Goal: Understand process/instructions

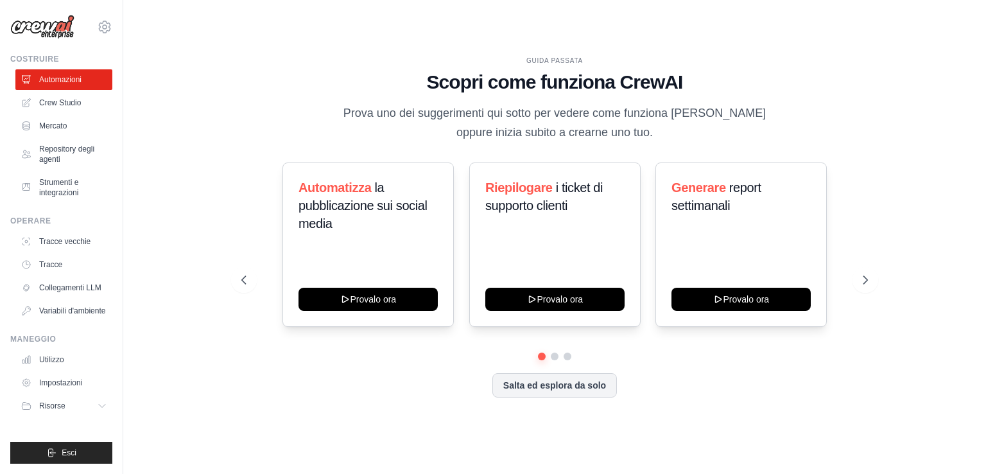
click at [216, 98] on div "GUIDA PASSATA Scopri come funziona CrewAI Prova uno dei suggerimenti qui sotto …" at bounding box center [554, 237] width 821 height 448
click at [857, 280] on button at bounding box center [865, 280] width 26 height 26
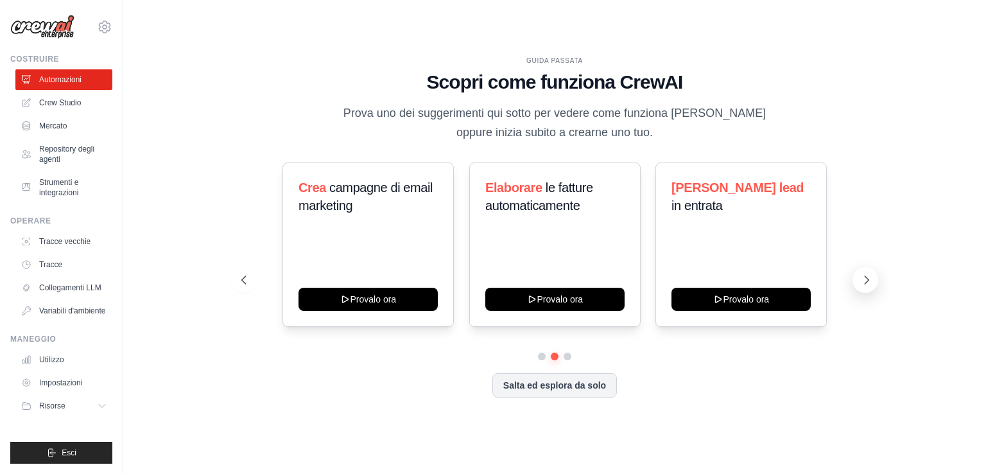
click at [868, 282] on icon at bounding box center [866, 279] width 13 height 13
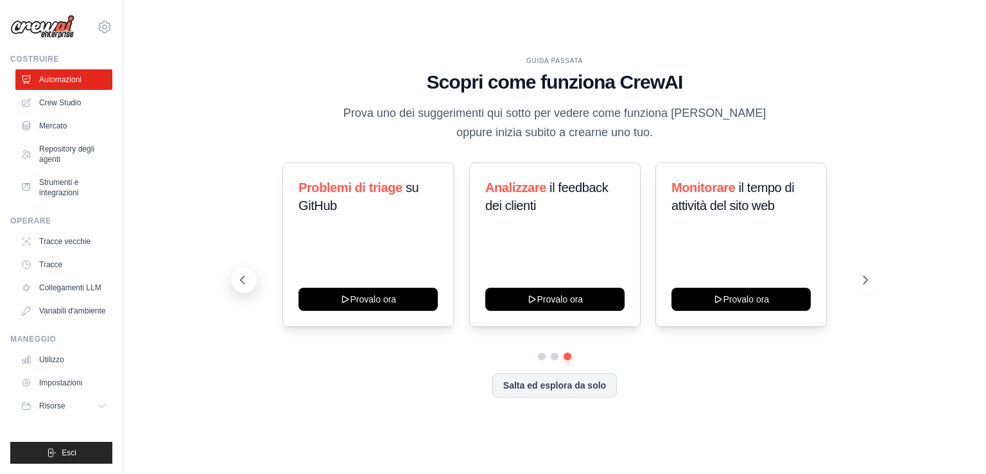
click at [252, 282] on button at bounding box center [244, 280] width 26 height 26
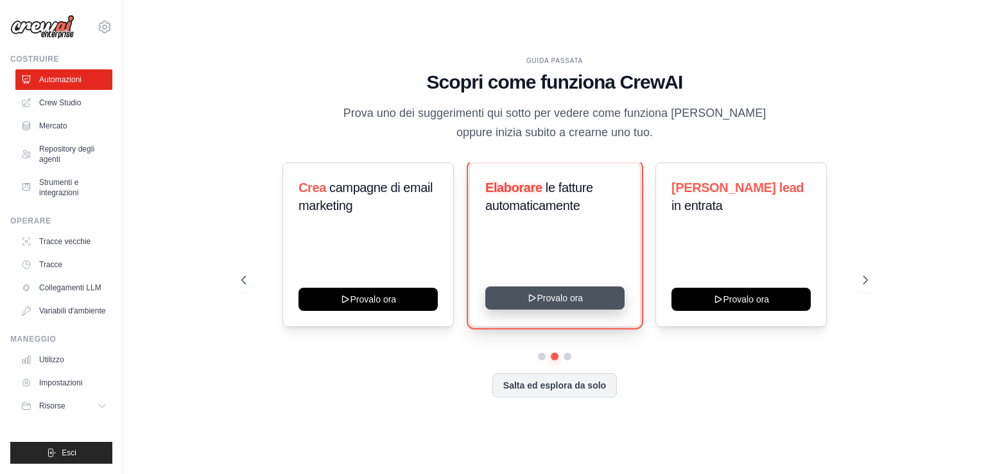
click at [561, 298] on button "Provalo ora" at bounding box center [554, 297] width 139 height 23
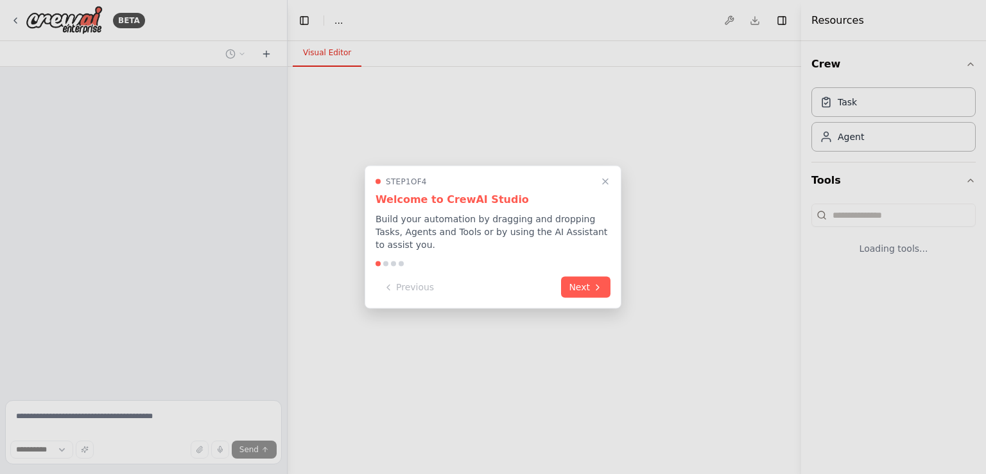
select select "****"
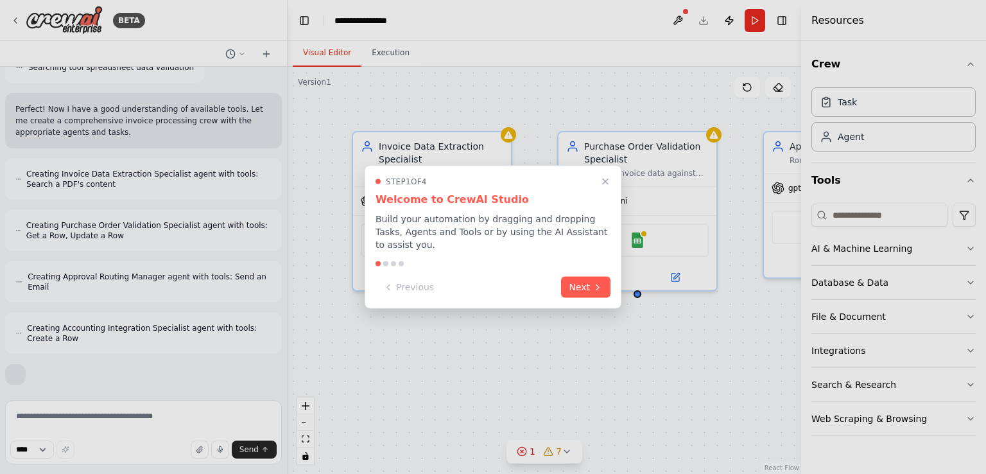
scroll to position [512, 0]
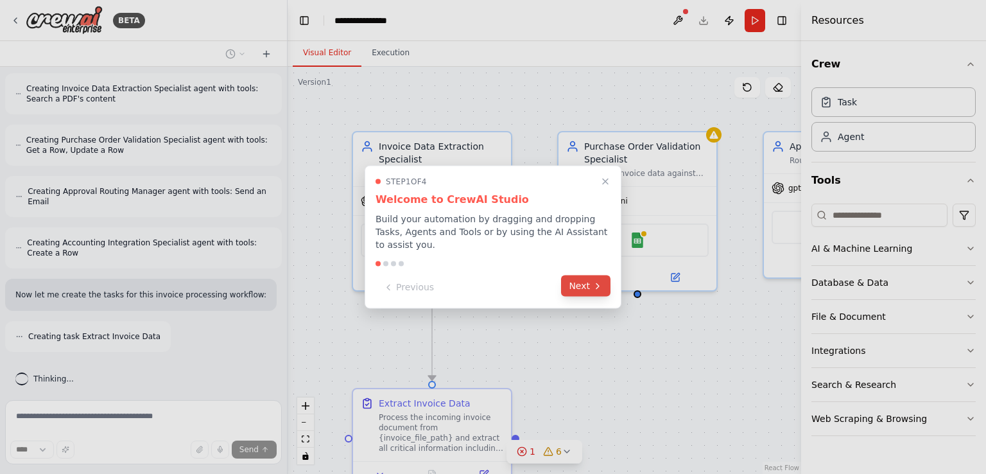
click at [583, 284] on button "Next" at bounding box center [585, 285] width 49 height 21
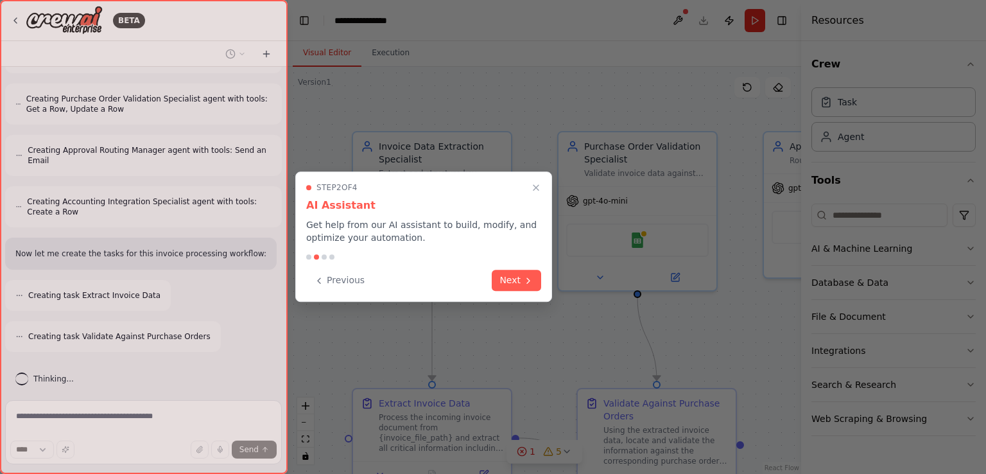
scroll to position [594, 0]
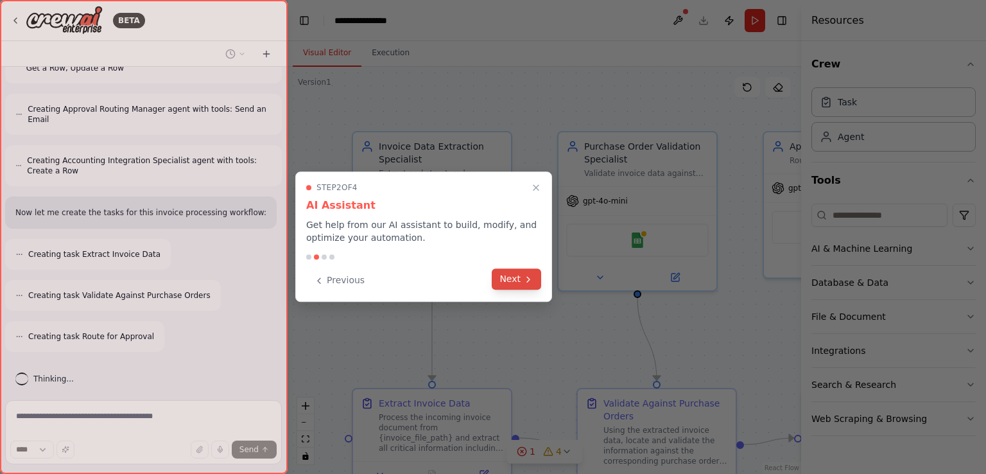
click at [519, 280] on button "Next" at bounding box center [515, 278] width 49 height 21
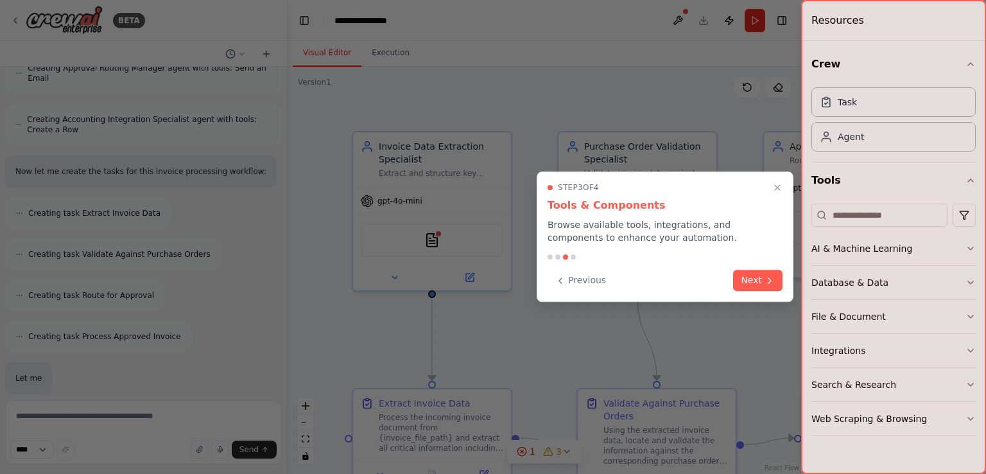
scroll to position [719, 0]
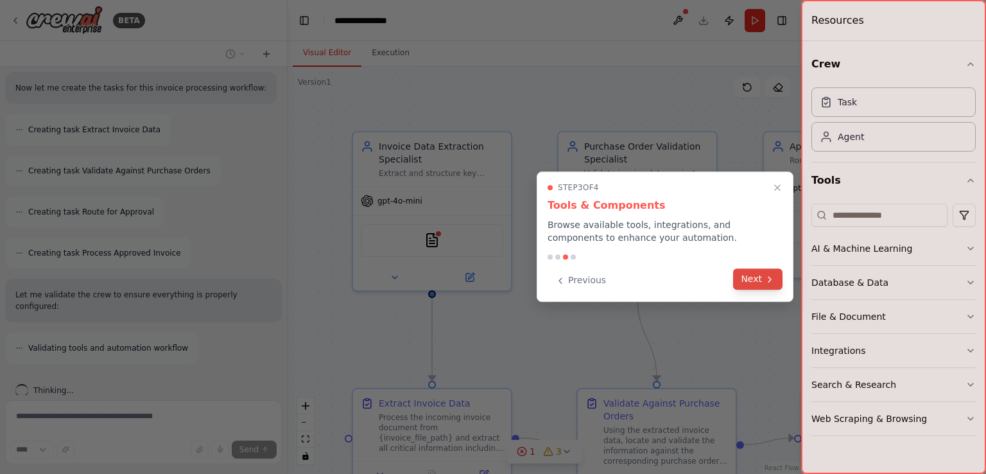
click at [756, 278] on button "Next" at bounding box center [757, 278] width 49 height 21
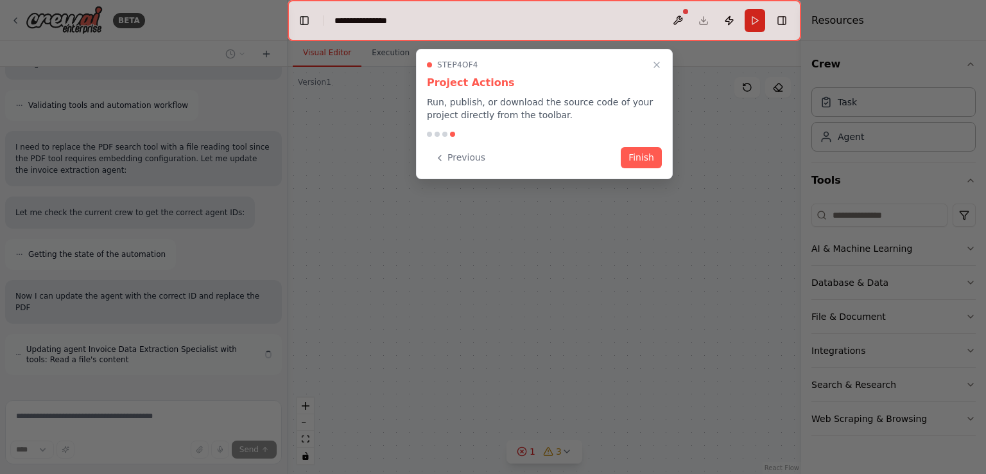
scroll to position [973, 0]
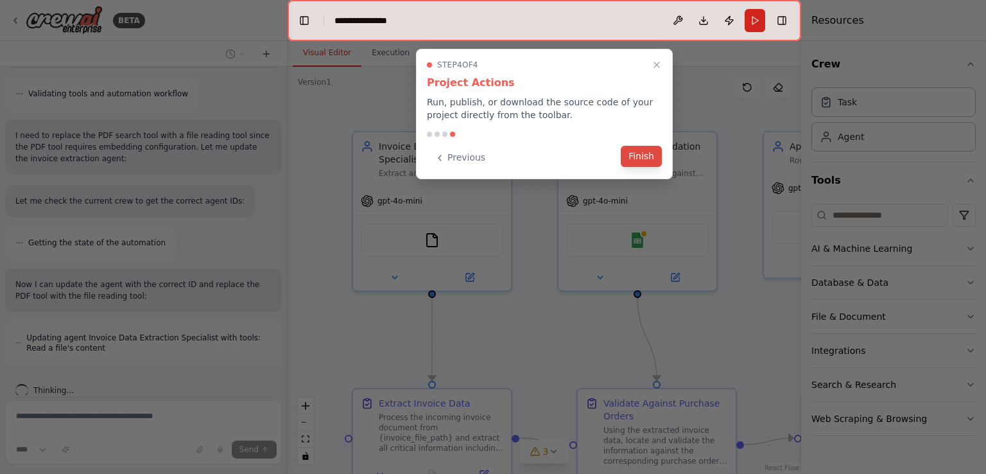
click at [638, 162] on button "Finish" at bounding box center [640, 156] width 41 height 21
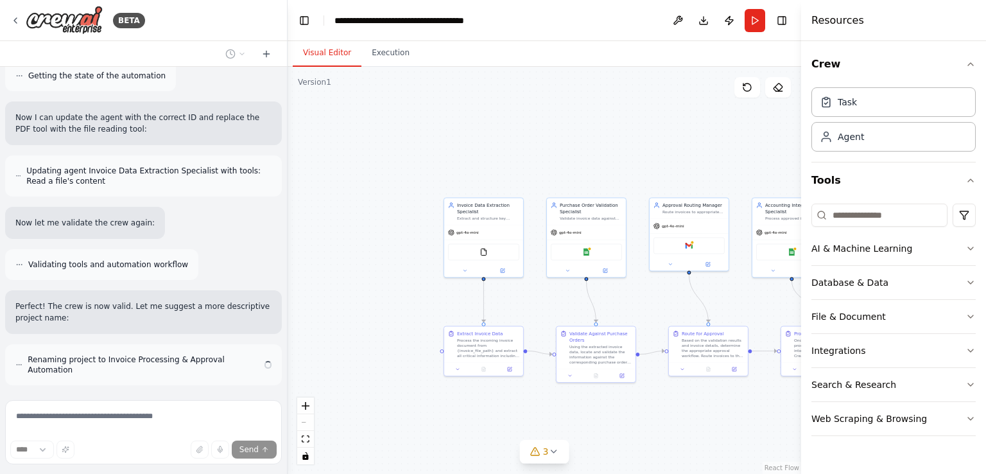
scroll to position [1151, 0]
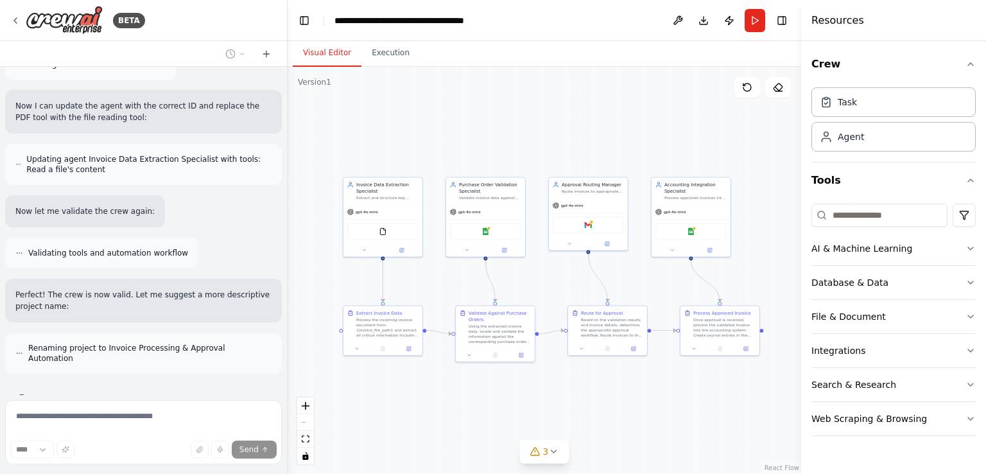
drag, startPoint x: 465, startPoint y: 415, endPoint x: 364, endPoint y: 395, distance: 102.8
click at [364, 395] on div ".deletable-edge-delete-btn { width: 20px; height: 20px; border: 0px solid #ffff…" at bounding box center [543, 270] width 513 height 407
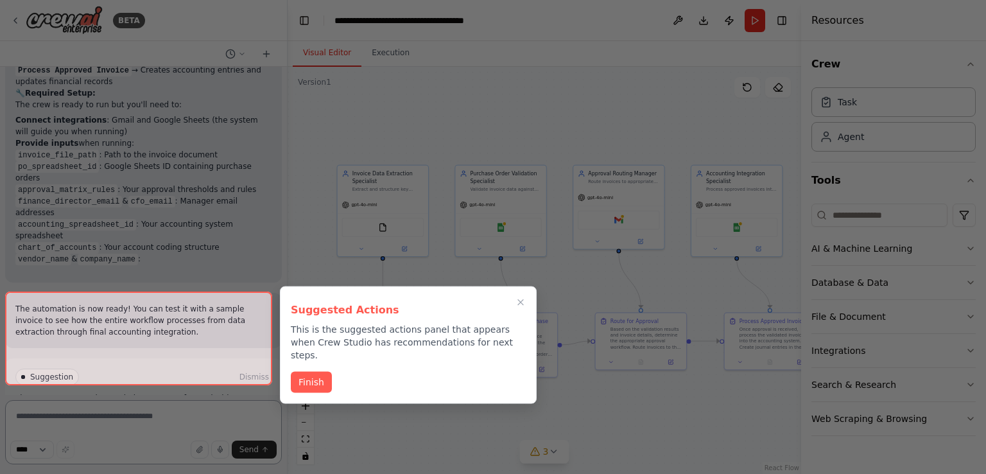
scroll to position [1753, 0]
click at [308, 370] on button "Finish" at bounding box center [311, 380] width 41 height 21
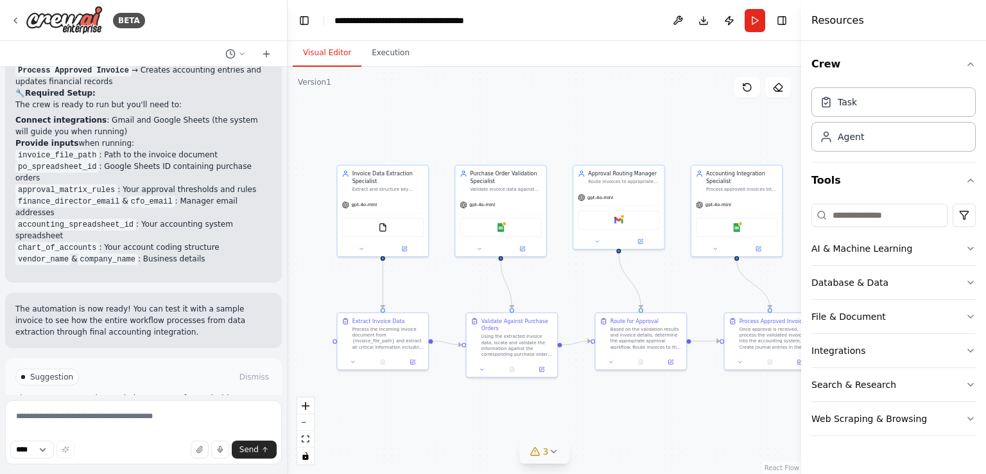
click at [552, 450] on icon at bounding box center [553, 451] width 10 height 10
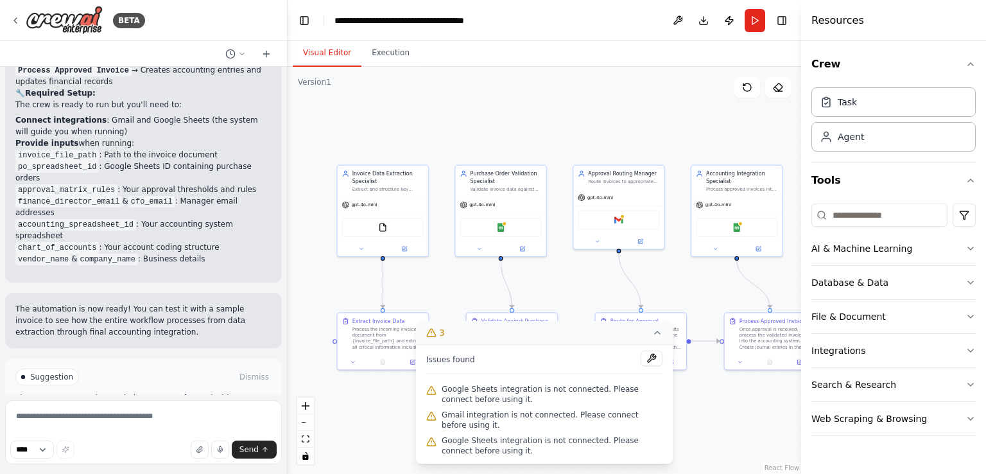
click at [706, 434] on div ".deletable-edge-delete-btn { width: 20px; height: 20px; border: 0px solid #ffff…" at bounding box center [543, 270] width 513 height 407
click at [653, 332] on icon at bounding box center [657, 332] width 10 height 10
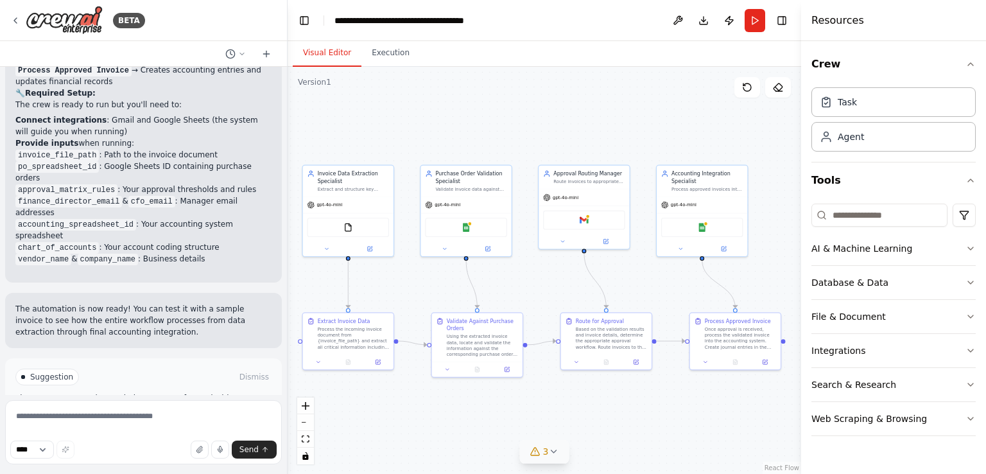
drag, startPoint x: 635, startPoint y: 409, endPoint x: 600, endPoint y: 409, distance: 34.6
click at [600, 409] on div ".deletable-edge-delete-btn { width: 20px; height: 20px; border: 0px solid #ffff…" at bounding box center [543, 270] width 513 height 407
click at [506, 372] on div at bounding box center [477, 367] width 90 height 15
click at [508, 369] on icon at bounding box center [506, 368] width 4 height 4
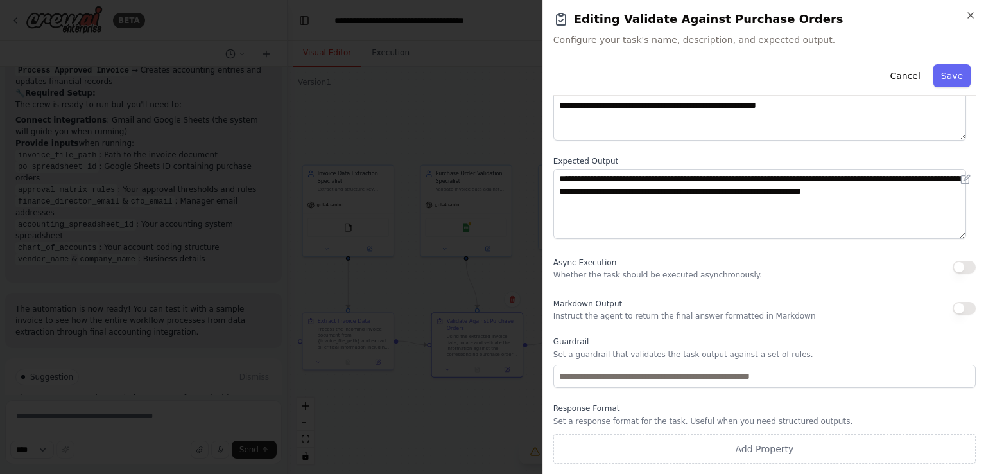
scroll to position [0, 0]
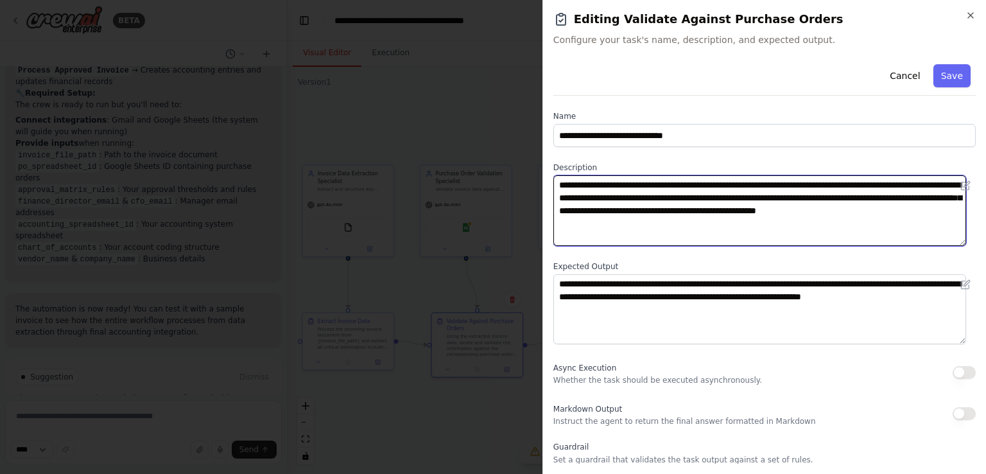
drag, startPoint x: 560, startPoint y: 189, endPoint x: 613, endPoint y: 226, distance: 65.5
click at [613, 226] on textarea "**********" at bounding box center [759, 210] width 413 height 71
click at [620, 226] on textarea "**********" at bounding box center [759, 210] width 413 height 71
drag, startPoint x: 559, startPoint y: 185, endPoint x: 634, endPoint y: 225, distance: 85.3
click at [634, 225] on textarea "**********" at bounding box center [759, 210] width 413 height 71
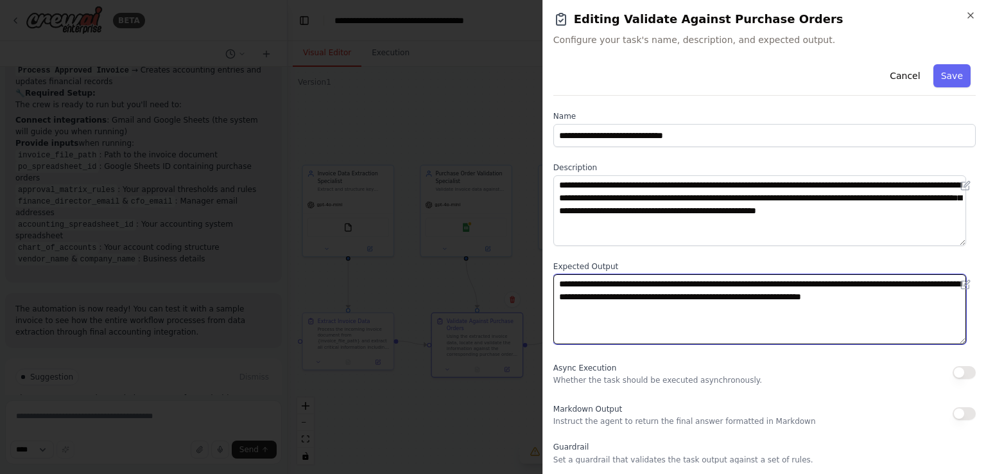
drag, startPoint x: 560, startPoint y: 284, endPoint x: 584, endPoint y: 323, distance: 45.6
click at [584, 323] on textarea "**********" at bounding box center [759, 309] width 413 height 71
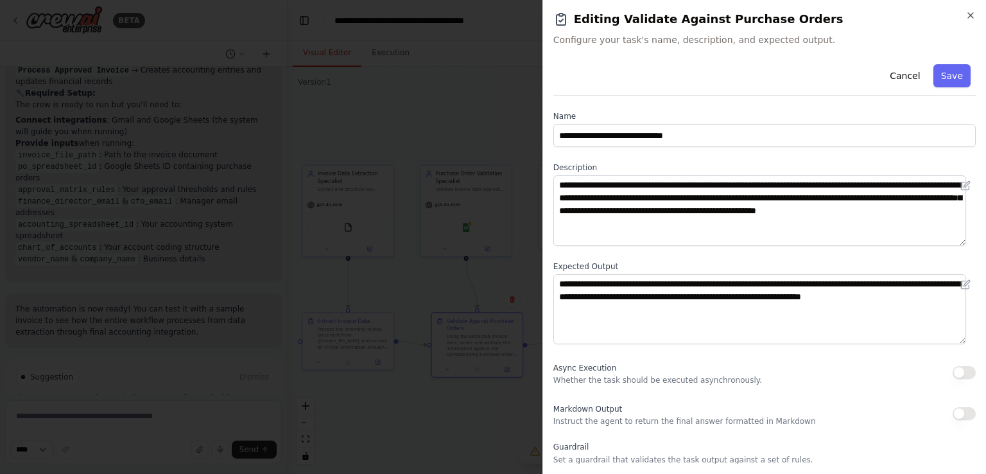
click at [807, 389] on div "**********" at bounding box center [764, 313] width 422 height 509
click at [973, 13] on icon "button" at bounding box center [970, 15] width 10 height 10
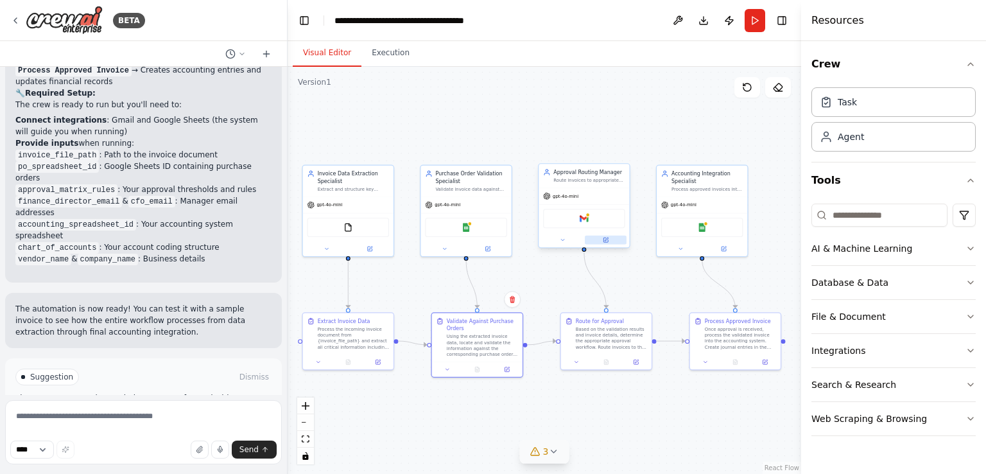
click at [606, 239] on icon at bounding box center [605, 239] width 4 height 4
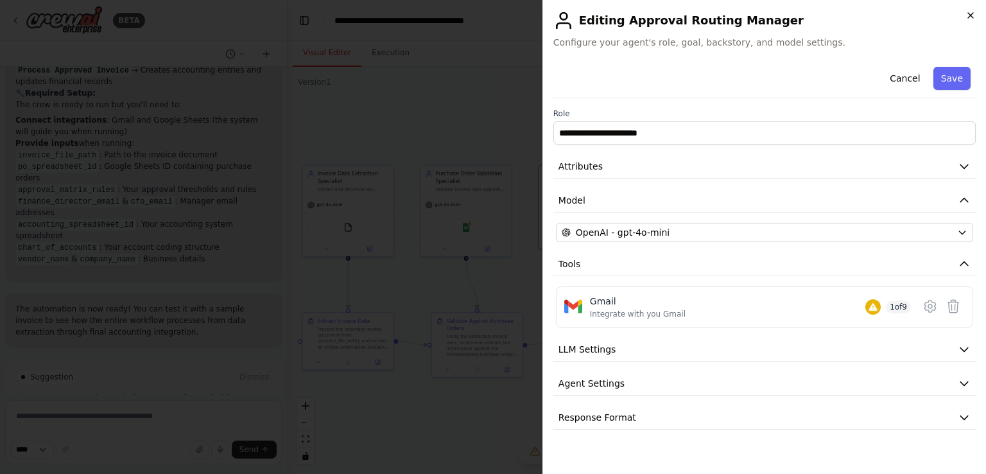
click at [971, 13] on icon "button" at bounding box center [970, 15] width 10 height 10
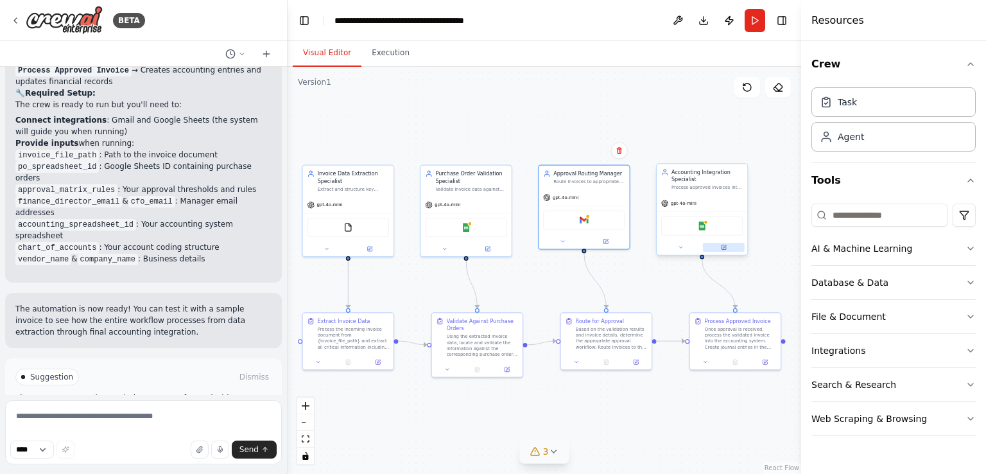
click at [723, 247] on icon at bounding box center [723, 245] width 3 height 3
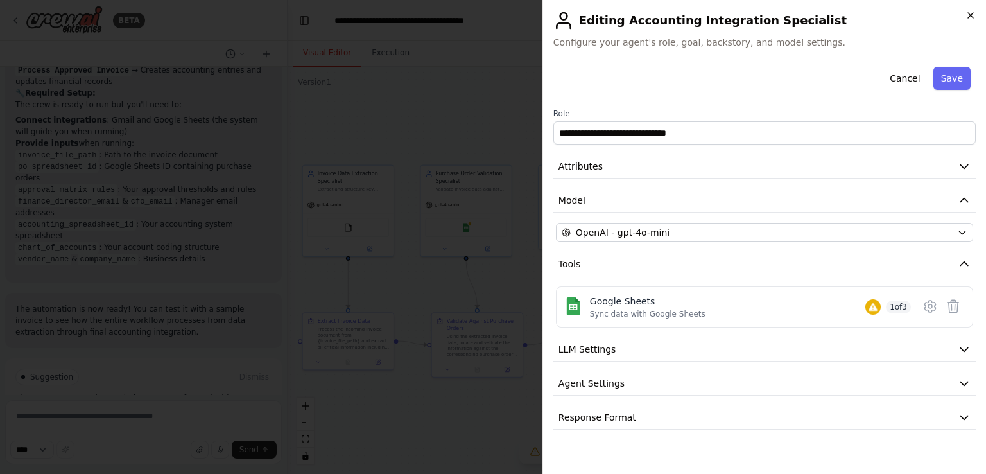
click at [970, 14] on icon "button" at bounding box center [970, 15] width 5 height 5
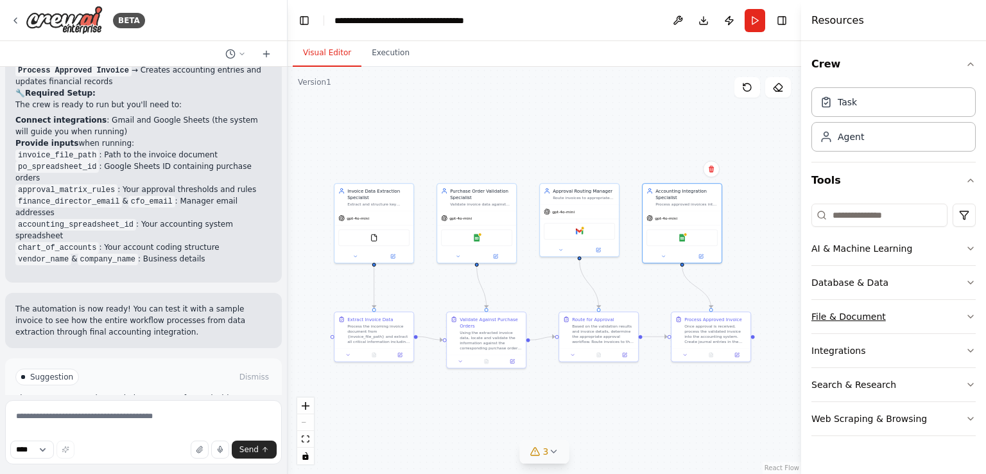
click at [969, 315] on icon "button" at bounding box center [970, 316] width 5 height 3
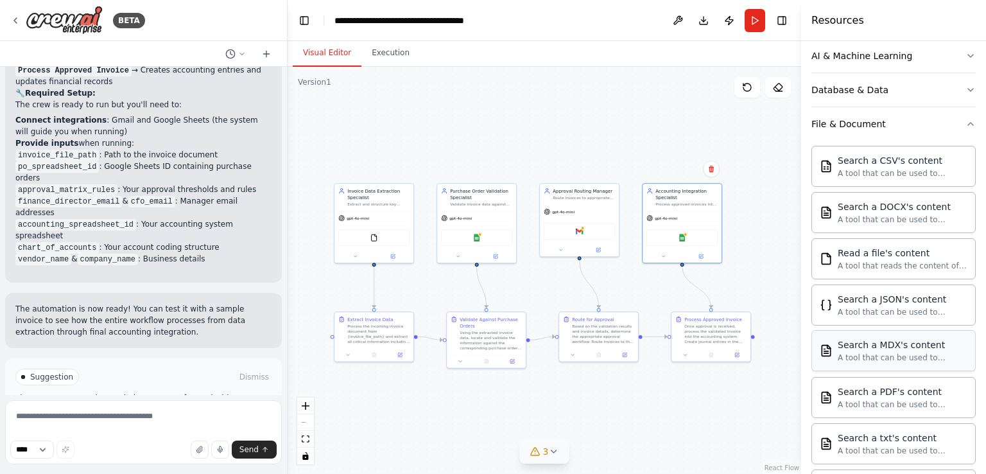
scroll to position [128, 0]
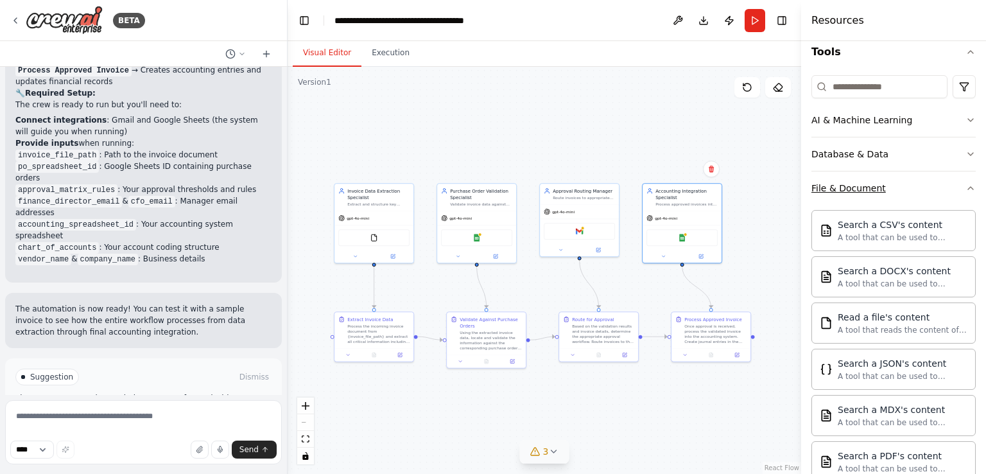
click at [965, 187] on icon "button" at bounding box center [970, 188] width 10 height 10
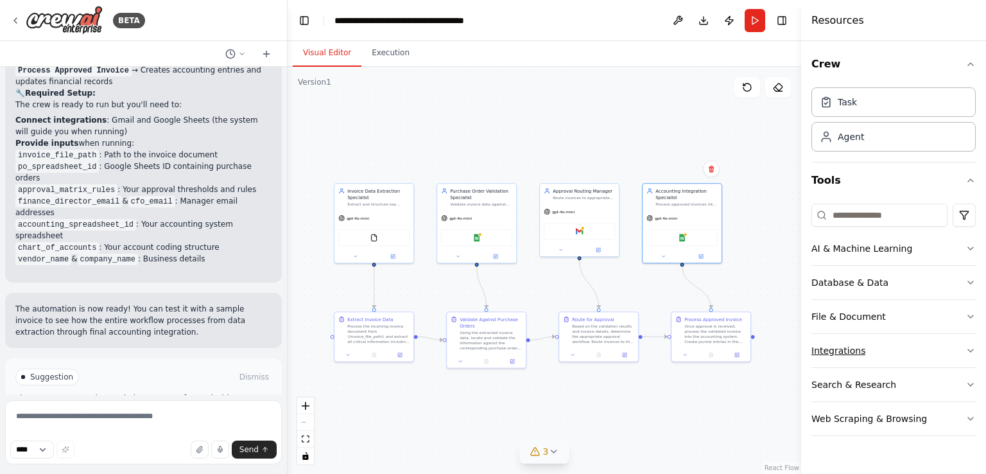
click at [967, 348] on icon "button" at bounding box center [970, 350] width 10 height 10
click at [965, 346] on icon "button" at bounding box center [970, 350] width 10 height 10
click at [967, 383] on icon "button" at bounding box center [970, 384] width 10 height 10
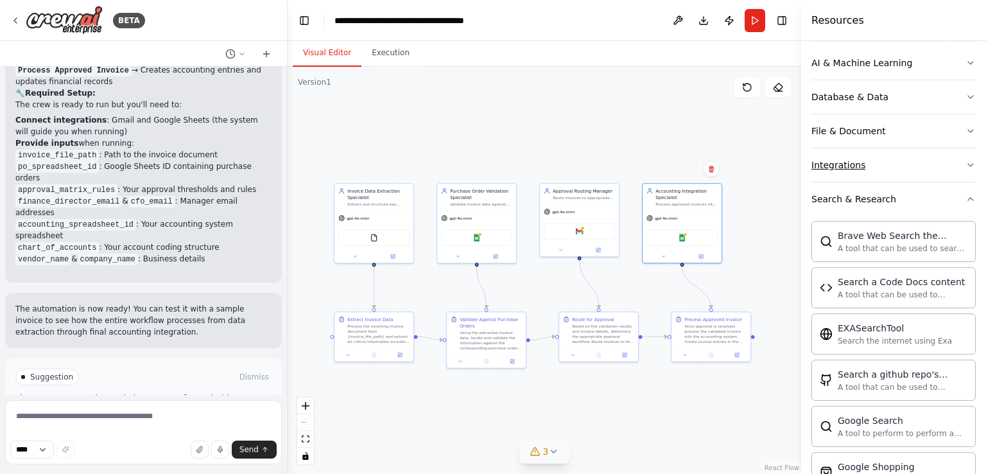
scroll to position [57, 0]
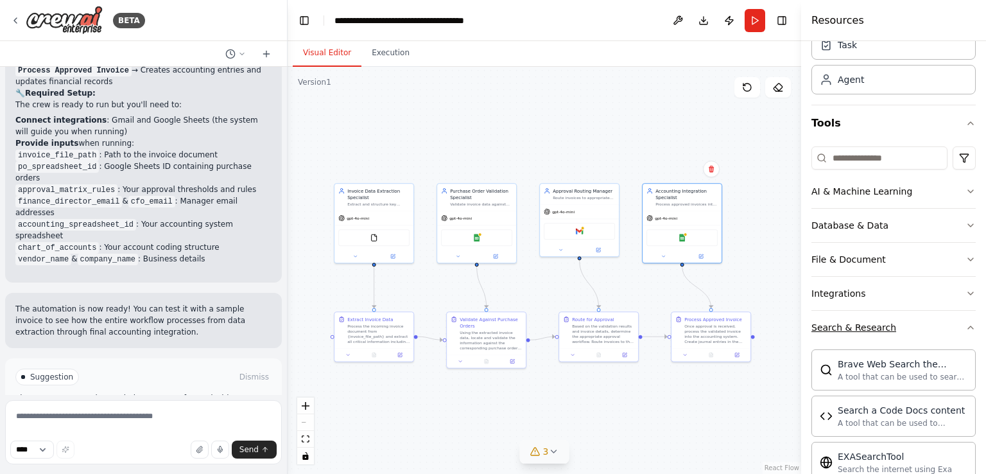
click at [965, 324] on icon "button" at bounding box center [970, 327] width 10 height 10
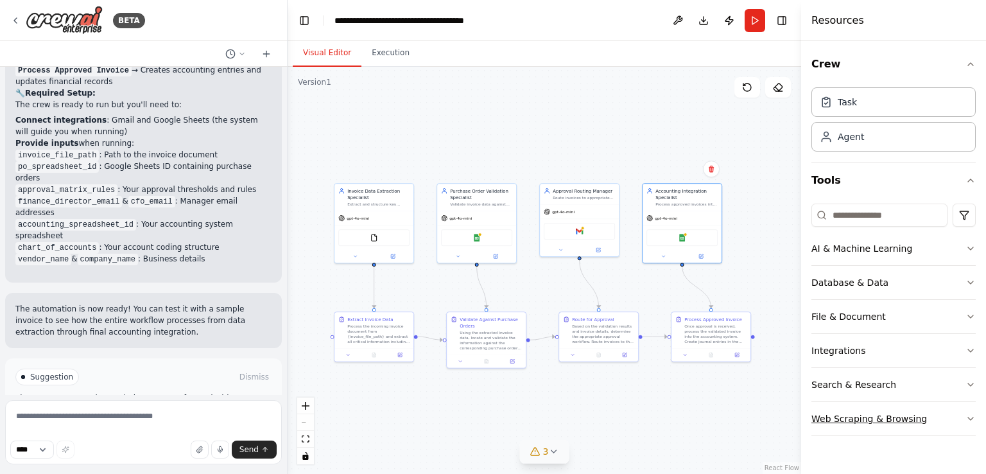
click at [971, 416] on icon "button" at bounding box center [970, 418] width 10 height 10
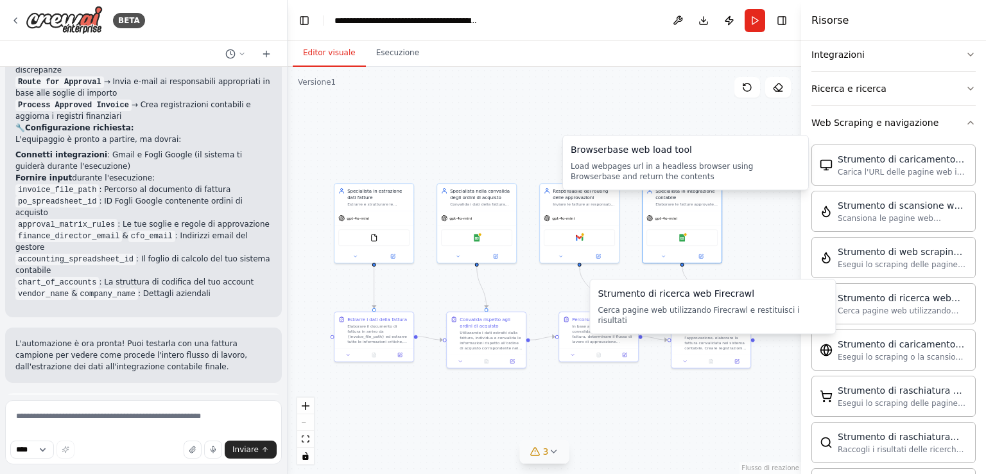
scroll to position [103, 0]
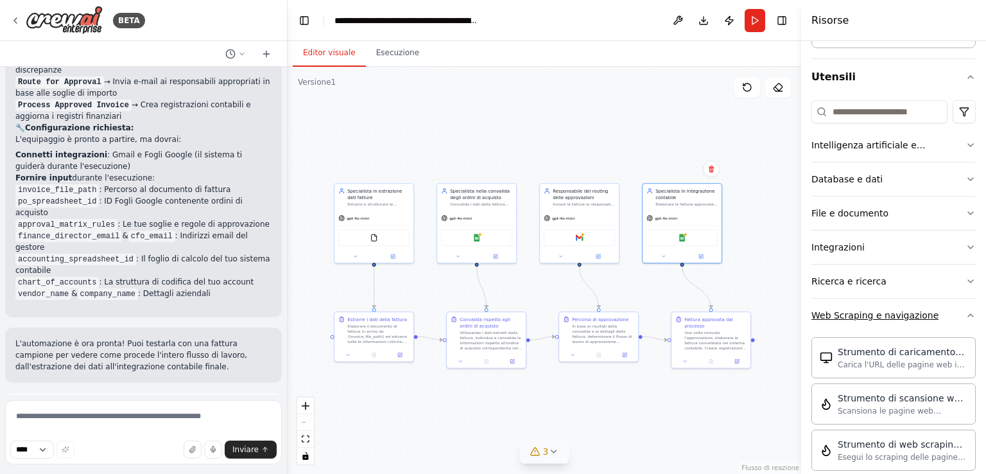
click at [965, 312] on icon "button" at bounding box center [970, 315] width 10 height 10
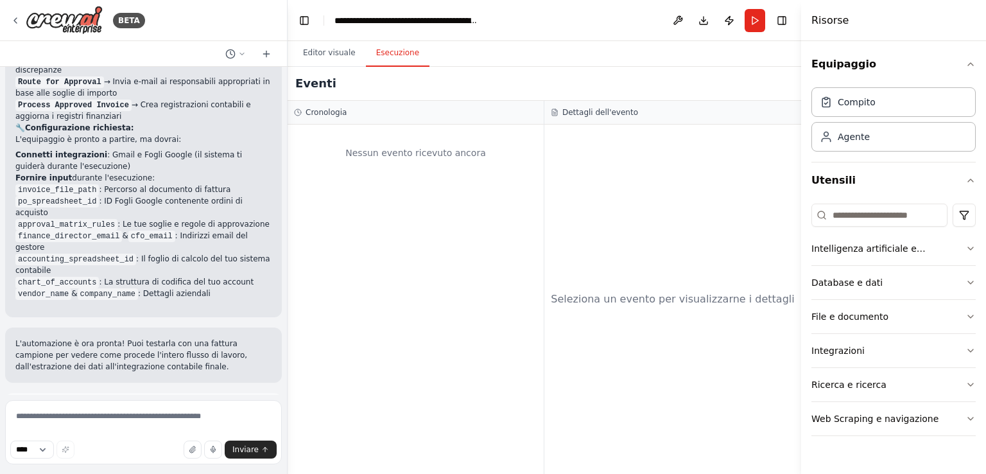
click at [392, 62] on button "Esecuzione" at bounding box center [398, 53] width 64 height 27
click at [323, 51] on font "Editor visuale" at bounding box center [329, 52] width 53 height 9
